Goal: Find specific fact: Find specific fact

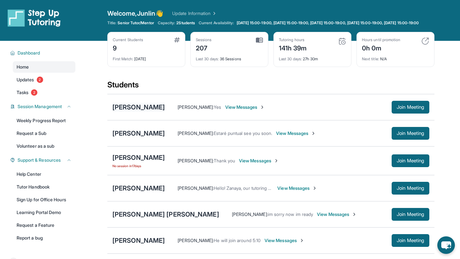
scroll to position [12, 0]
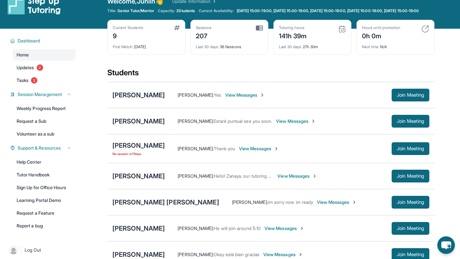
click at [139, 100] on div "[PERSON_NAME]" at bounding box center [138, 95] width 52 height 9
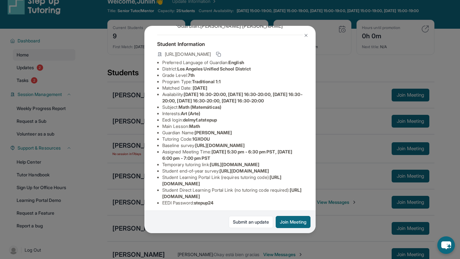
scroll to position [27, 0]
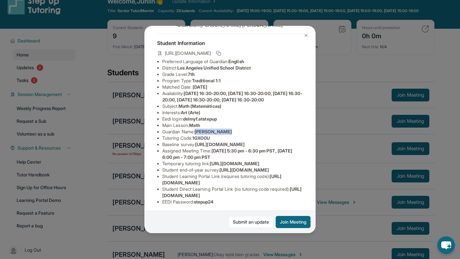
drag, startPoint x: 198, startPoint y: 139, endPoint x: 247, endPoint y: 140, distance: 48.9
click at [247, 135] on li "Guardian Name : [PERSON_NAME]" at bounding box center [232, 132] width 141 height 6
copy span "[PERSON_NAME]"
click at [216, 122] on span "delmyf.atstepup" at bounding box center [200, 118] width 34 height 5
drag, startPoint x: 185, startPoint y: 126, endPoint x: 253, endPoint y: 126, distance: 68.0
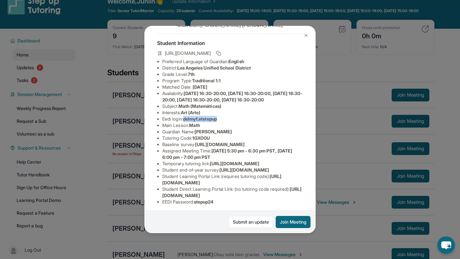
click at [253, 122] on li "Eedi login : delmyf.atstepup" at bounding box center [232, 119] width 141 height 6
copy span "delmyf.atstepup"
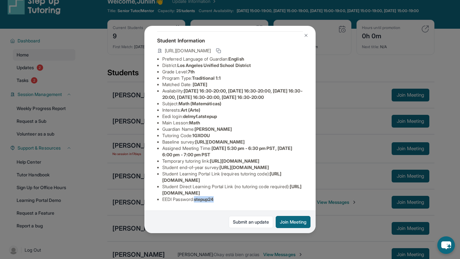
drag, startPoint x: 197, startPoint y: 201, endPoint x: 251, endPoint y: 201, distance: 54.3
click at [251, 201] on li "EEDI Password : stepup24" at bounding box center [232, 199] width 141 height 6
copy span "stepup24"
